Goal: Information Seeking & Learning: Learn about a topic

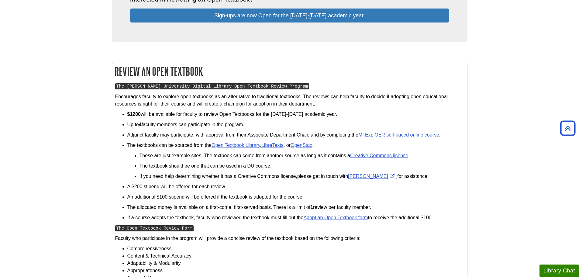
scroll to position [243, 0]
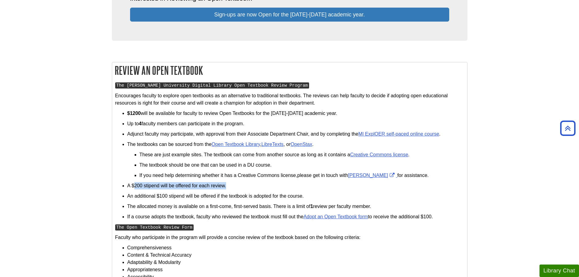
drag, startPoint x: 135, startPoint y: 184, endPoint x: 251, endPoint y: 188, distance: 115.5
click at [249, 188] on p "A $200 stipend will be offered for each review." at bounding box center [295, 185] width 337 height 7
click at [251, 188] on p "A $200 stipend will be offered for each review." at bounding box center [295, 185] width 337 height 7
drag, startPoint x: 139, startPoint y: 184, endPoint x: 270, endPoint y: 186, distance: 131.0
click at [269, 186] on p "A $200 stipend will be offered for each review." at bounding box center [295, 185] width 337 height 7
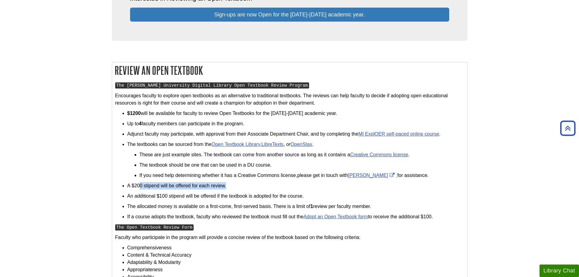
click at [272, 186] on p "A $200 stipend will be offered for each review." at bounding box center [295, 185] width 337 height 7
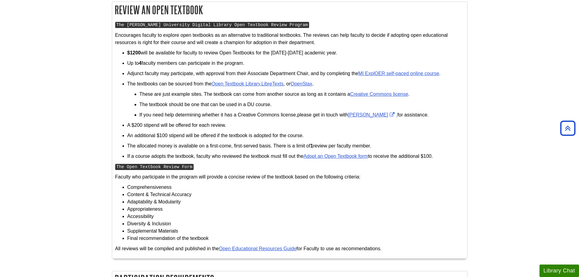
scroll to position [304, 0]
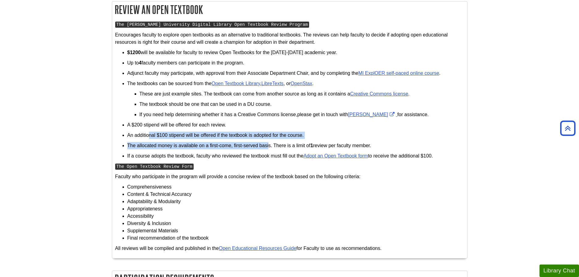
drag, startPoint x: 150, startPoint y: 137, endPoint x: 267, endPoint y: 143, distance: 117.2
click at [268, 144] on ul "$1200 will be available for faculty to review Open Textbooks for the [DATE]-[DA…" at bounding box center [289, 104] width 349 height 111
click at [264, 139] on ul "$1200 will be available for faculty to review Open Textbooks for the [DATE]-[DA…" at bounding box center [289, 104] width 349 height 111
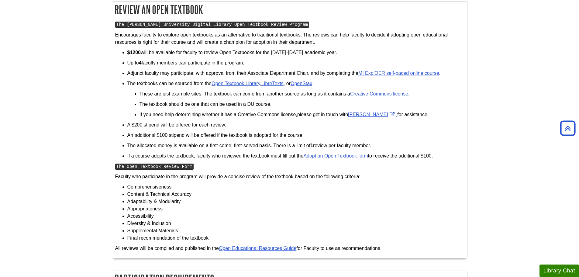
click at [338, 132] on p "An additional $100 stipend will be offered if the textbook is adopted for the c…" at bounding box center [295, 135] width 337 height 7
